Goal: Task Accomplishment & Management: Manage account settings

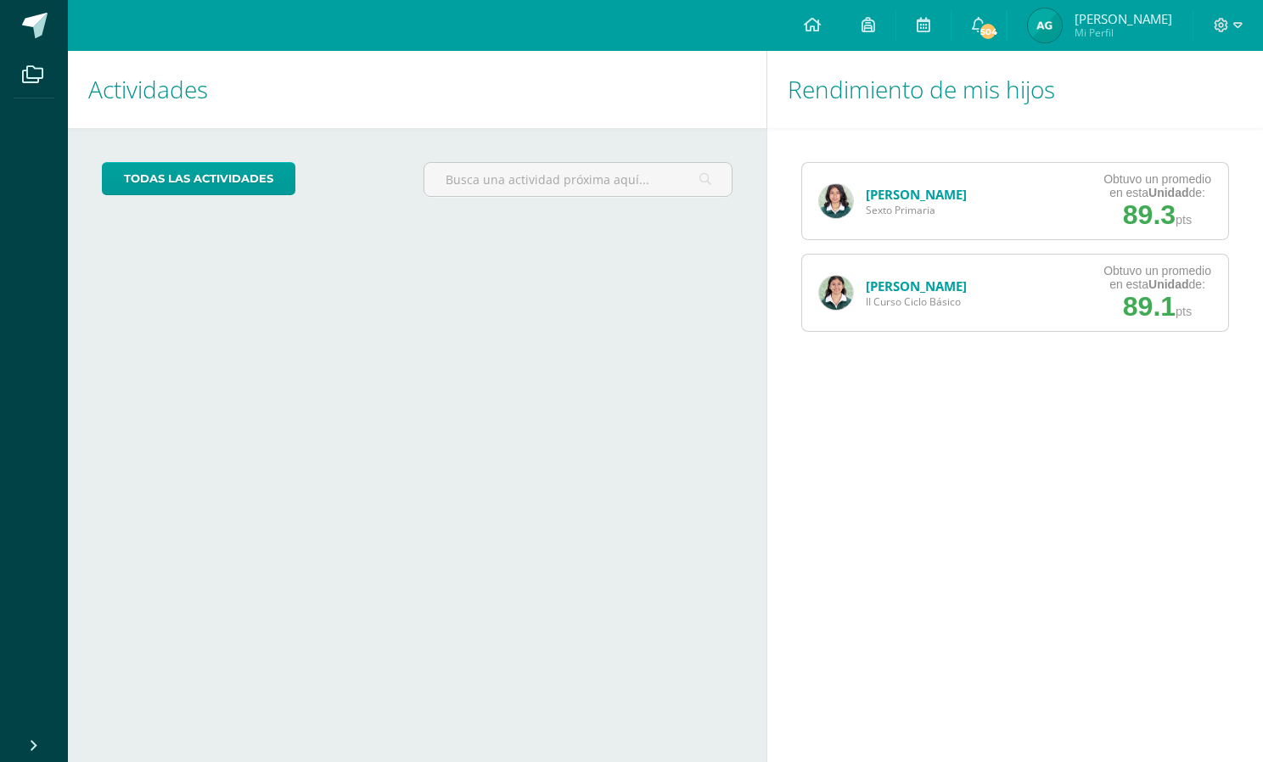
click at [1062, 32] on img at bounding box center [1045, 25] width 34 height 34
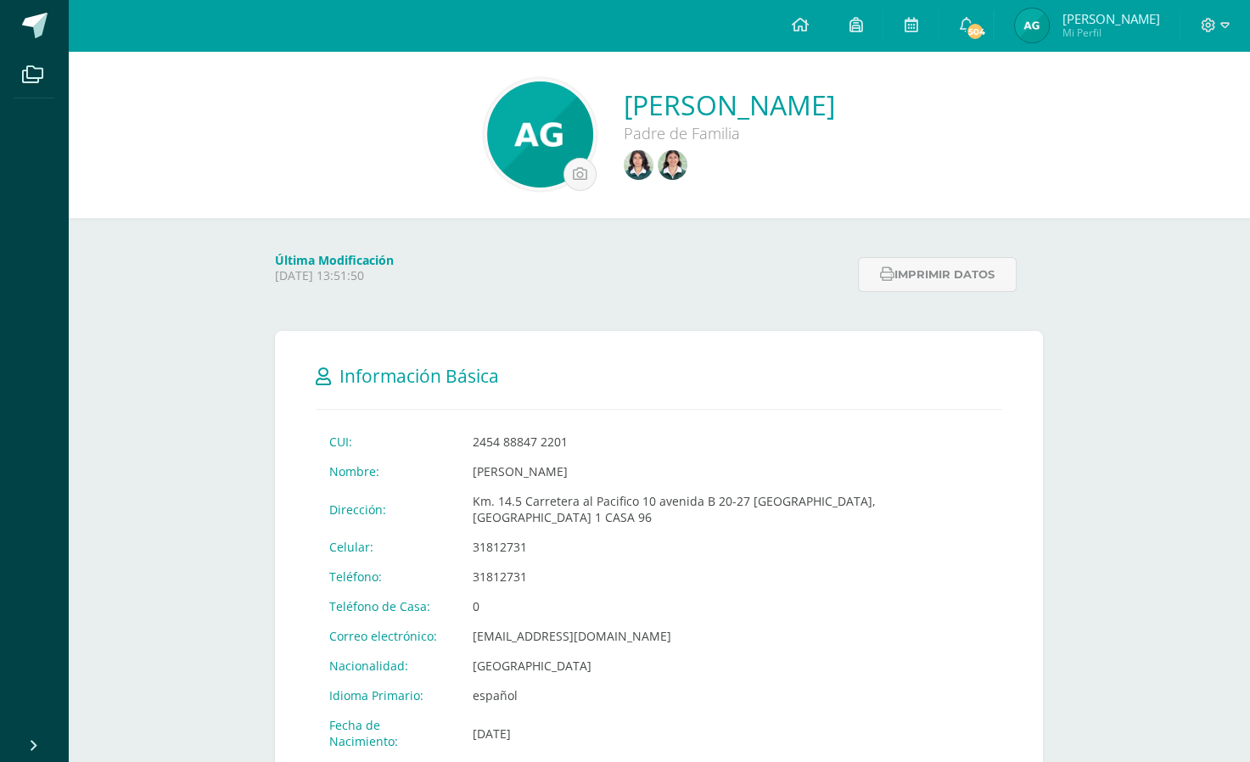
click at [624, 173] on img at bounding box center [639, 165] width 30 height 30
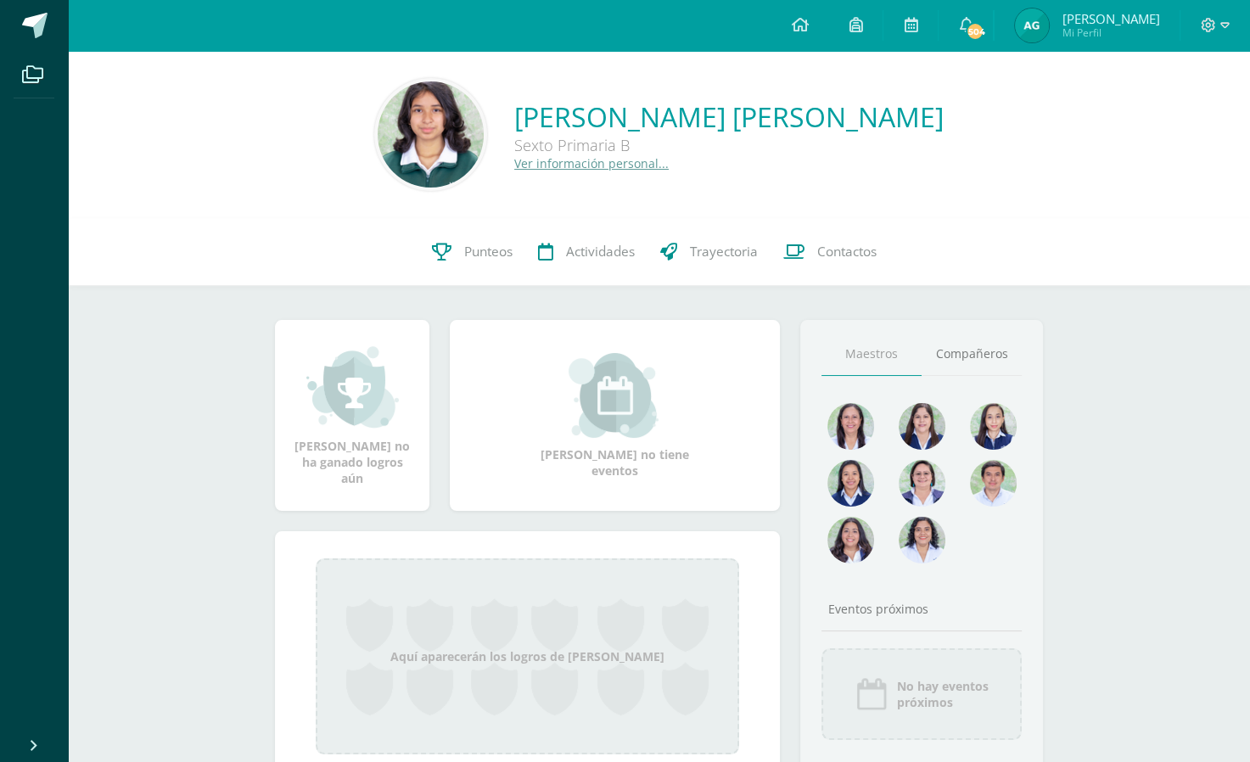
click at [476, 258] on span "Punteos" at bounding box center [488, 252] width 48 height 18
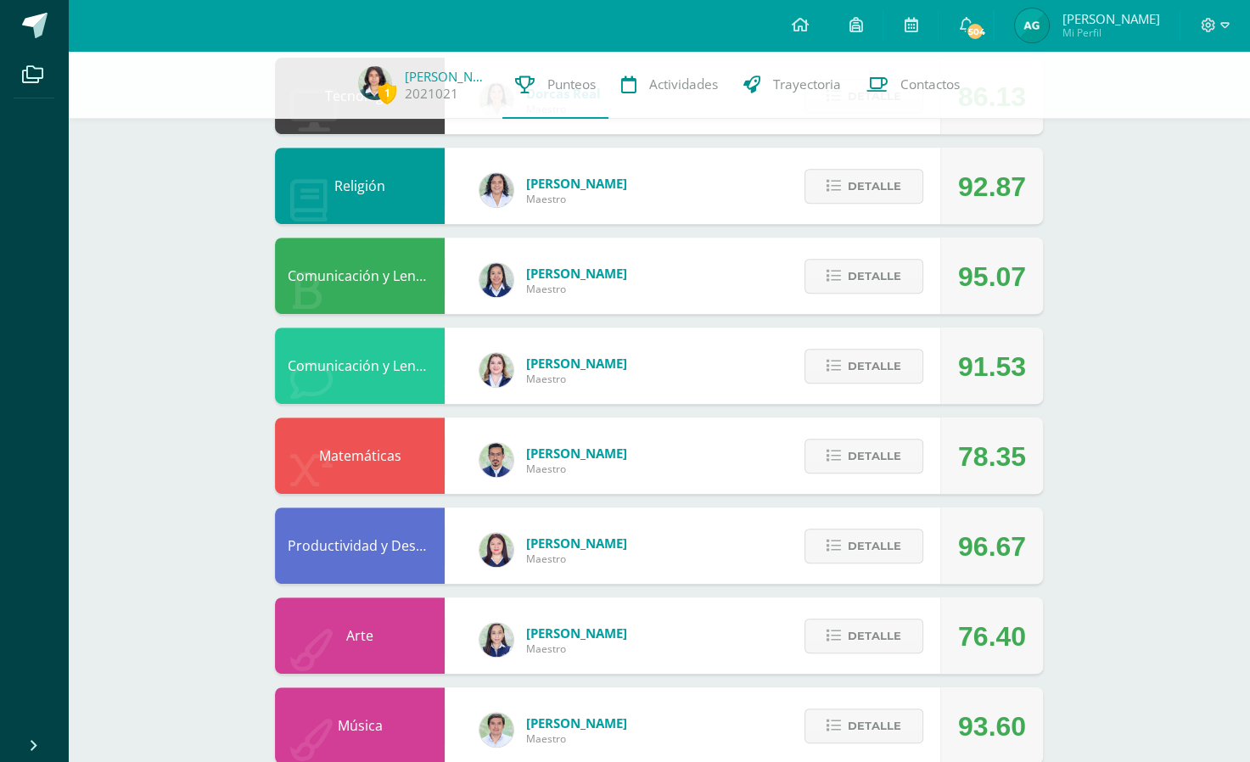
scroll to position [784, 0]
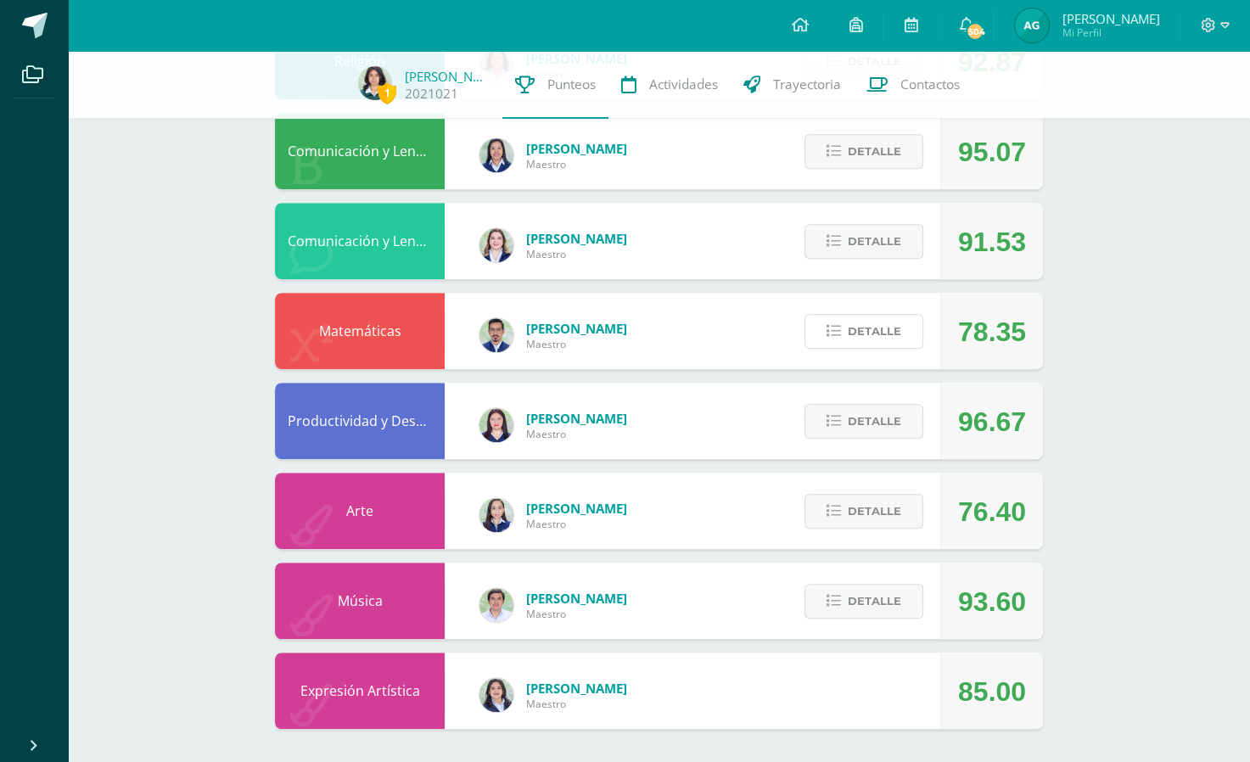
click at [856, 332] on span "Detalle" at bounding box center [874, 331] width 53 height 31
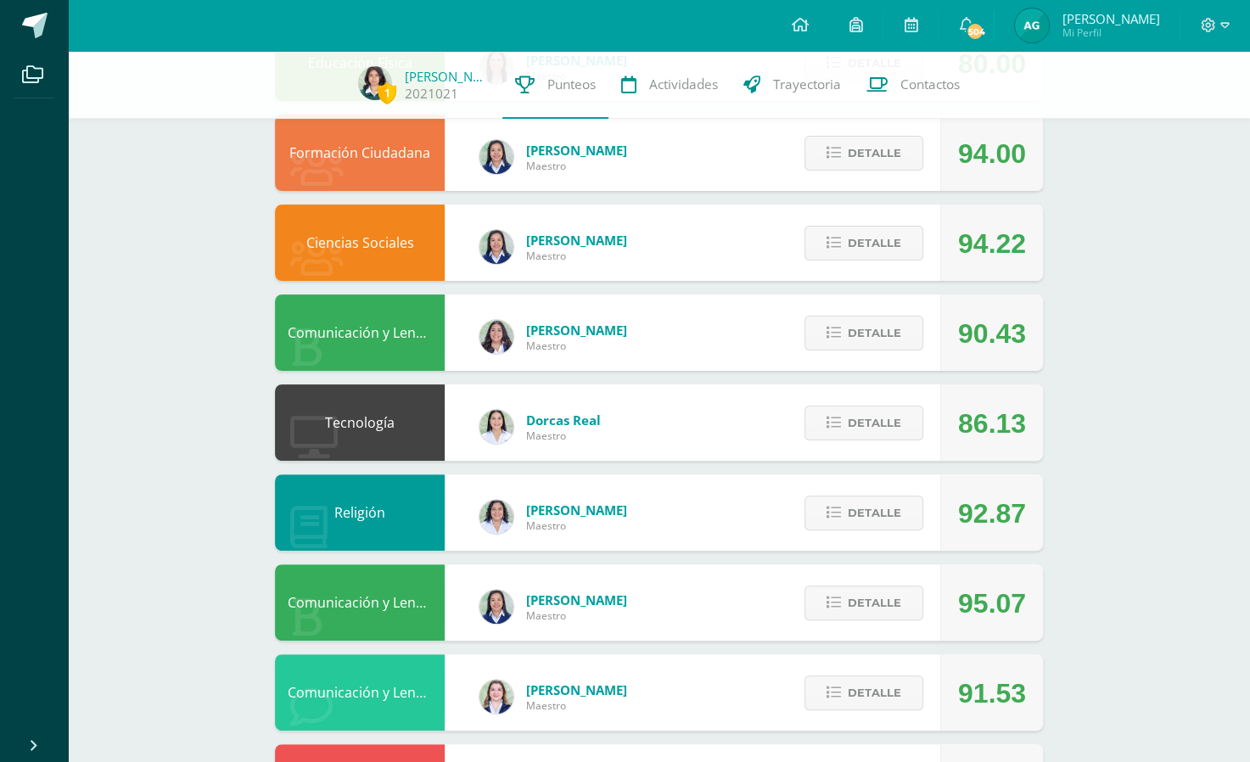
scroll to position [0, 0]
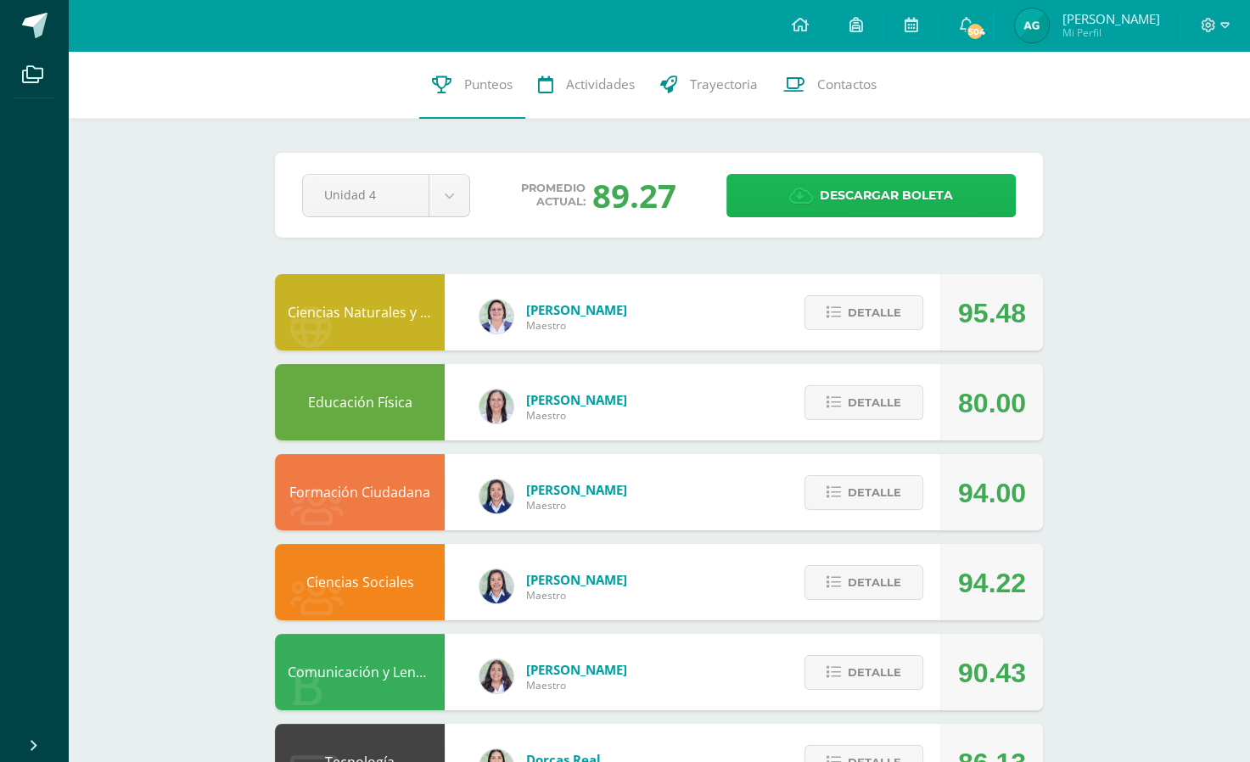
click at [904, 198] on span "Descargar boleta" at bounding box center [886, 196] width 133 height 42
